Goal: Information Seeking & Learning: Understand process/instructions

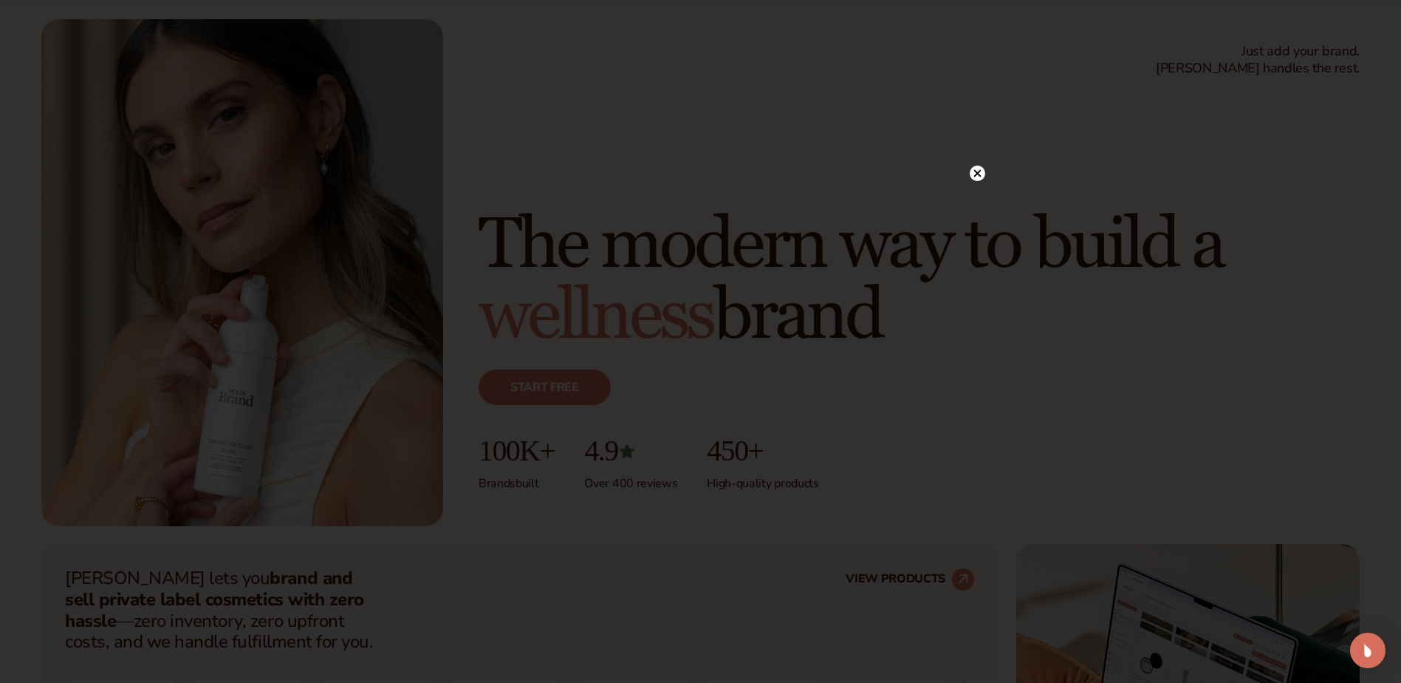
scroll to position [74, 0]
click at [972, 143] on div at bounding box center [700, 341] width 1401 height 683
click at [974, 171] on circle at bounding box center [971, 173] width 16 height 16
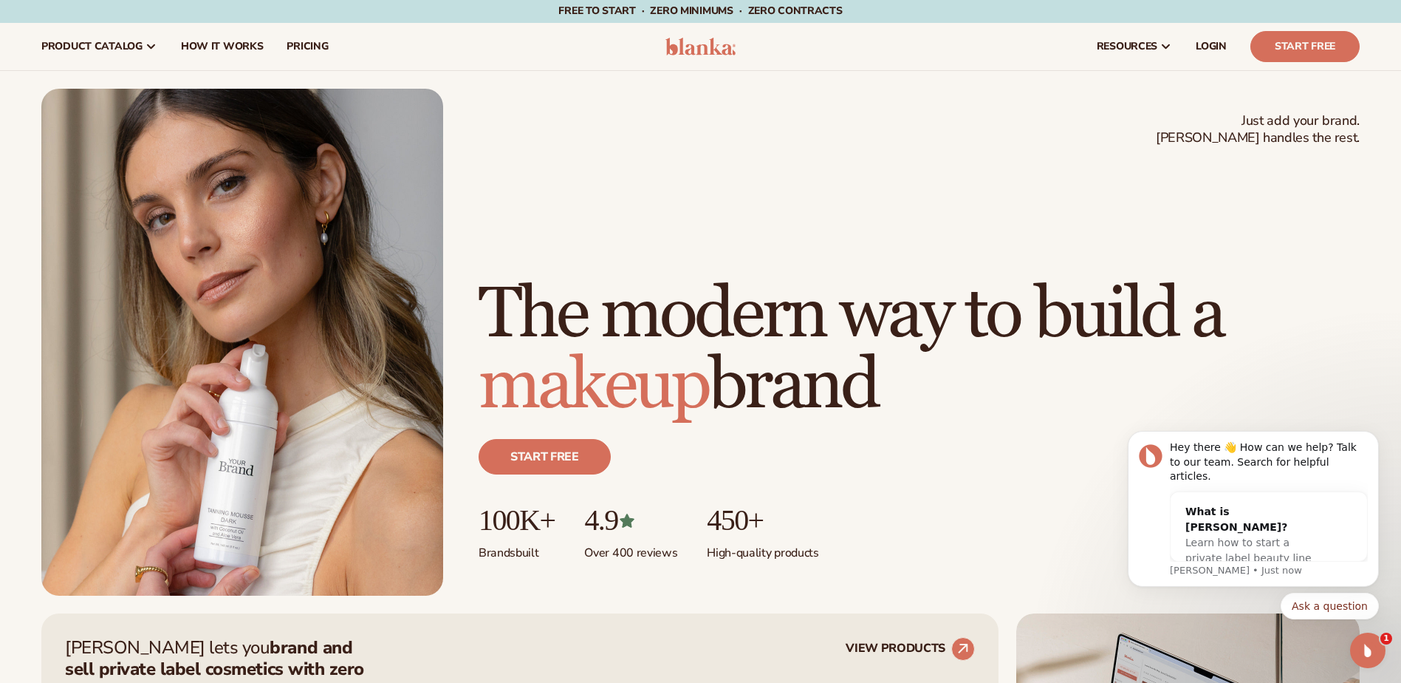
scroll to position [0, 0]
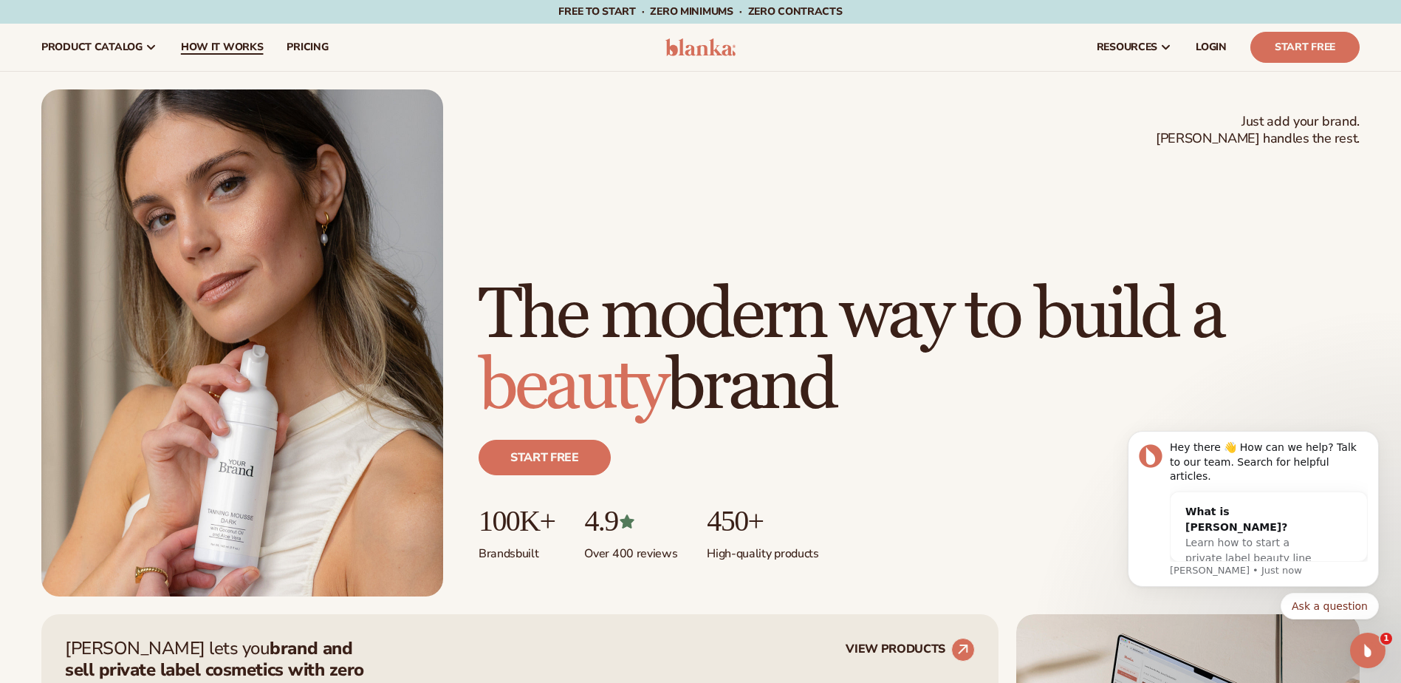
click at [221, 49] on span "How It Works" at bounding box center [222, 47] width 83 height 12
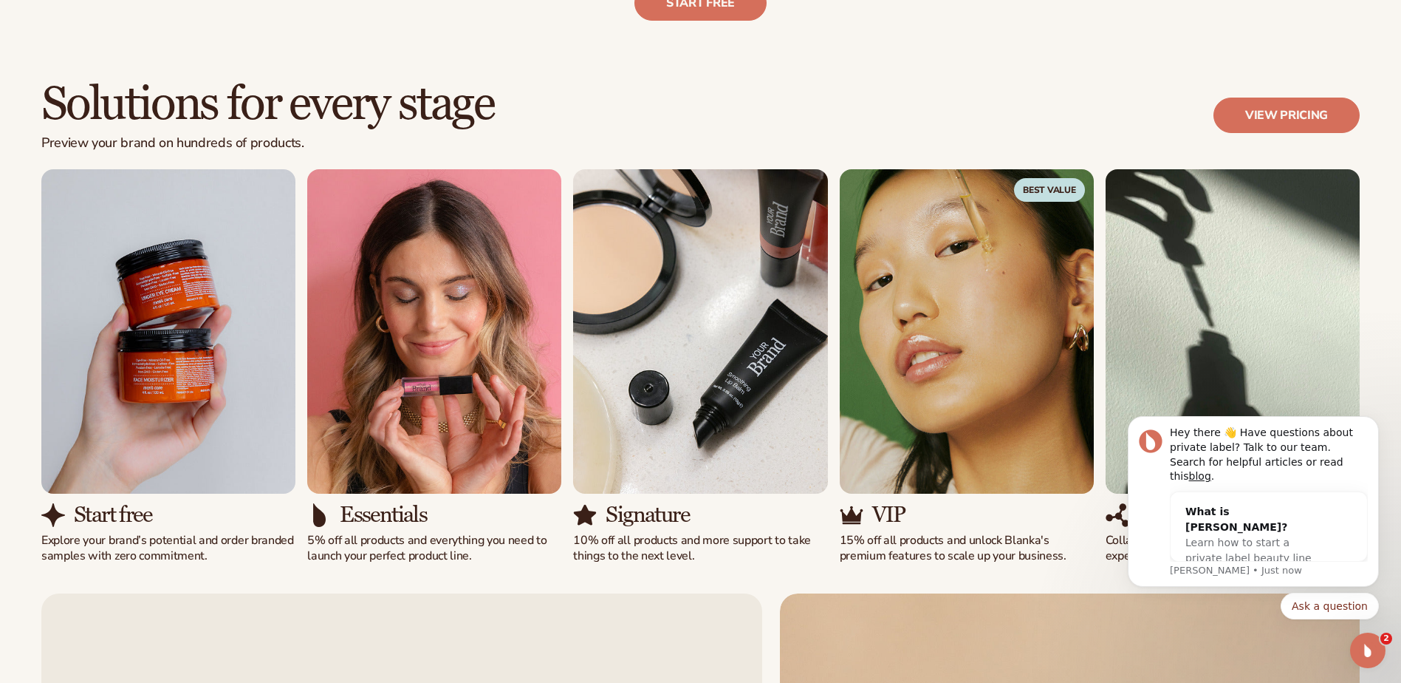
scroll to position [960, 0]
